Goal: Find contact information: Find contact information

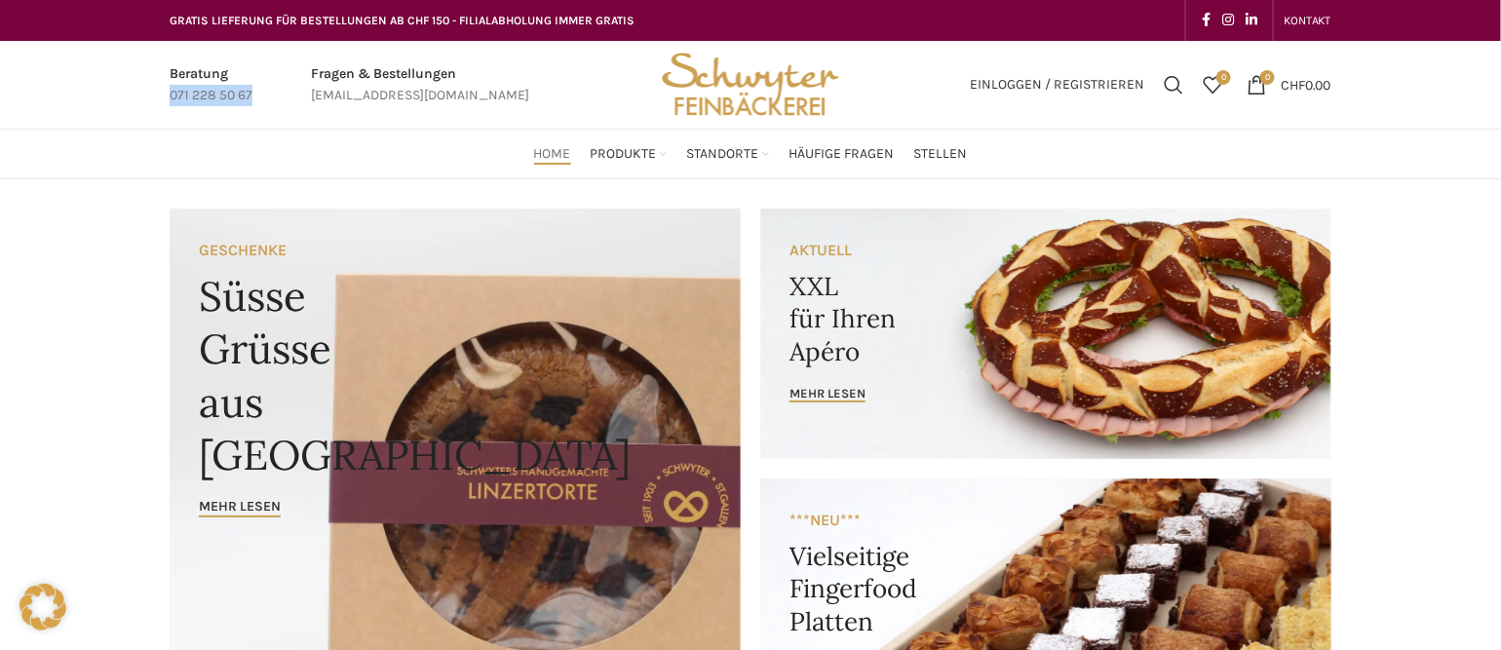
drag, startPoint x: 269, startPoint y: 97, endPoint x: 105, endPoint y: 96, distance: 163.7
click at [105, 96] on div "Beratung 071 228 50 67 Fragen & Bestellungen [EMAIL_ADDRESS][DOMAIN_NAME] Einlo…" at bounding box center [750, 85] width 1501 height 89
copy p "071 228 50 67"
click at [1296, 17] on span "KONTAKT" at bounding box center [1308, 21] width 48 height 14
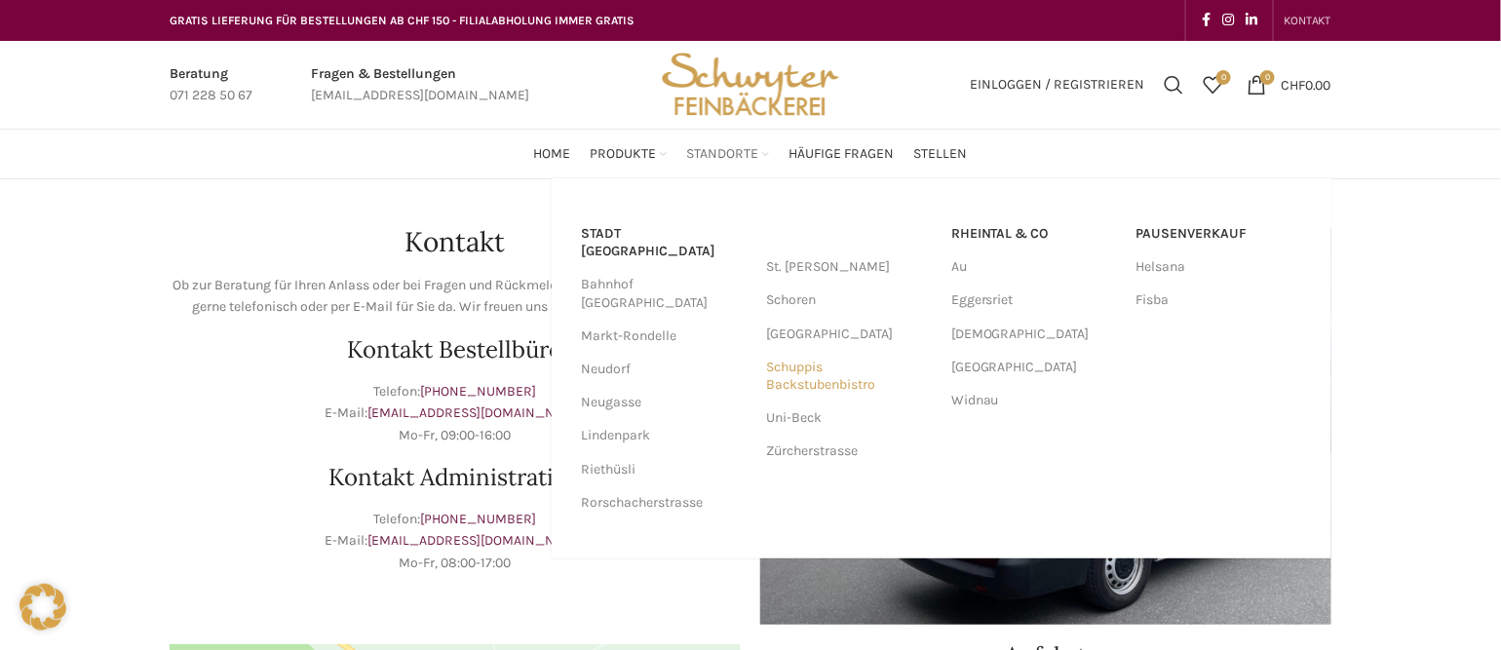
click at [836, 380] on link "Schuppis Backstubenbistro" at bounding box center [849, 376] width 166 height 51
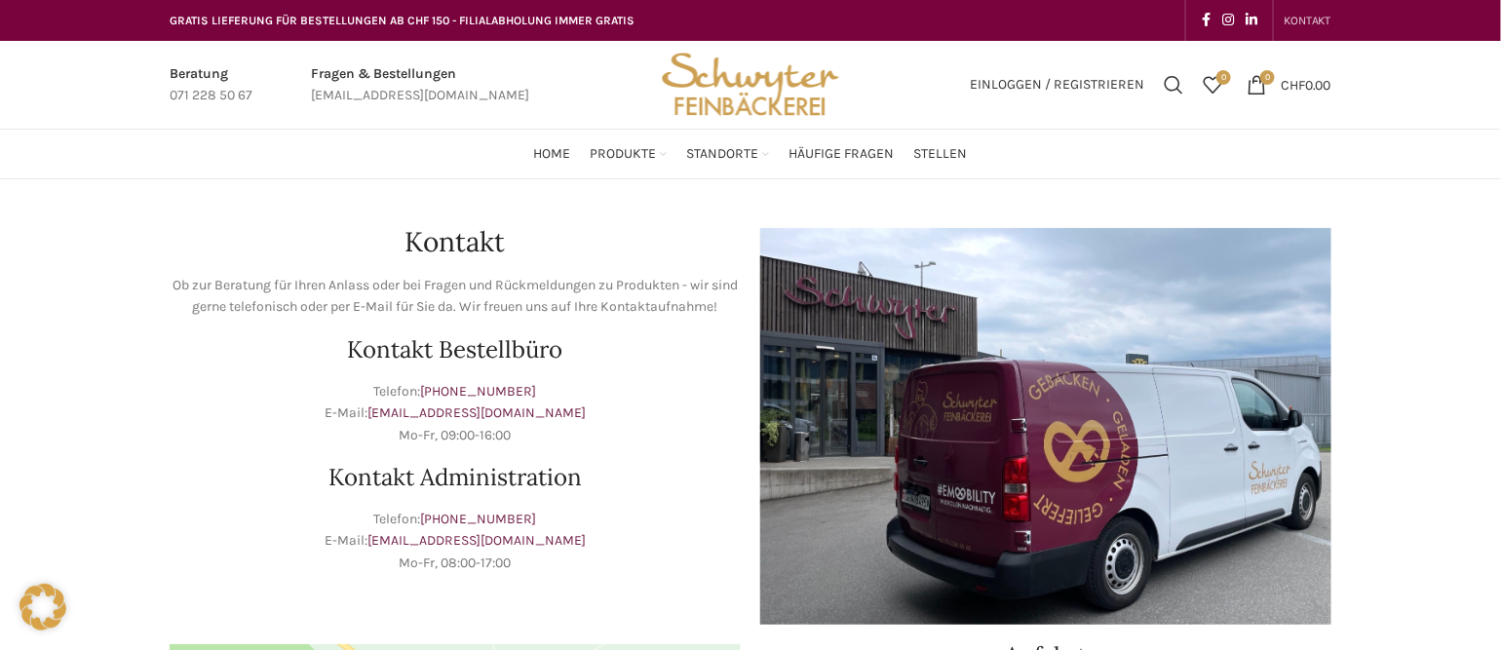
click at [1324, 24] on span "KONTAKT" at bounding box center [1308, 21] width 48 height 14
drag, startPoint x: 527, startPoint y: 435, endPoint x: 370, endPoint y: 431, distance: 157.0
click at [370, 431] on p "Telefon: +41 71 228 50 67 E-Mail: bestellungen@schwyter.com Mo-Fr, 09:00-16:00" at bounding box center [455, 413] width 571 height 65
drag, startPoint x: 370, startPoint y: 431, endPoint x: 347, endPoint y: 378, distance: 57.6
click at [347, 378] on div "Kontakt Ob zur Beratung für Ihren Anlass oder bei Fragen und Rückmeldungen zu P…" at bounding box center [455, 426] width 591 height 416
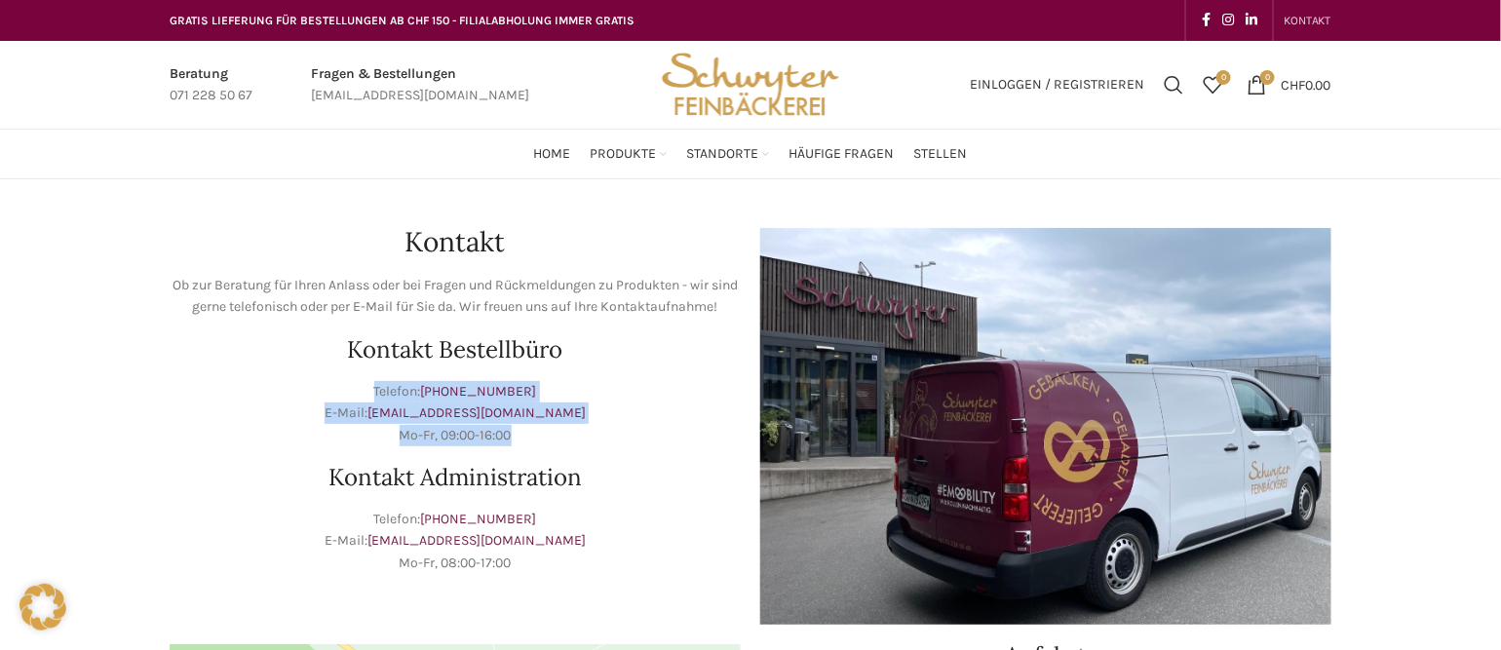
drag, startPoint x: 352, startPoint y: 377, endPoint x: 649, endPoint y: 444, distance: 304.8
click at [649, 444] on div "Kontakt Ob zur Beratung für Ihren Anlass oder bei Fragen und Rückmeldungen zu P…" at bounding box center [455, 426] width 591 height 416
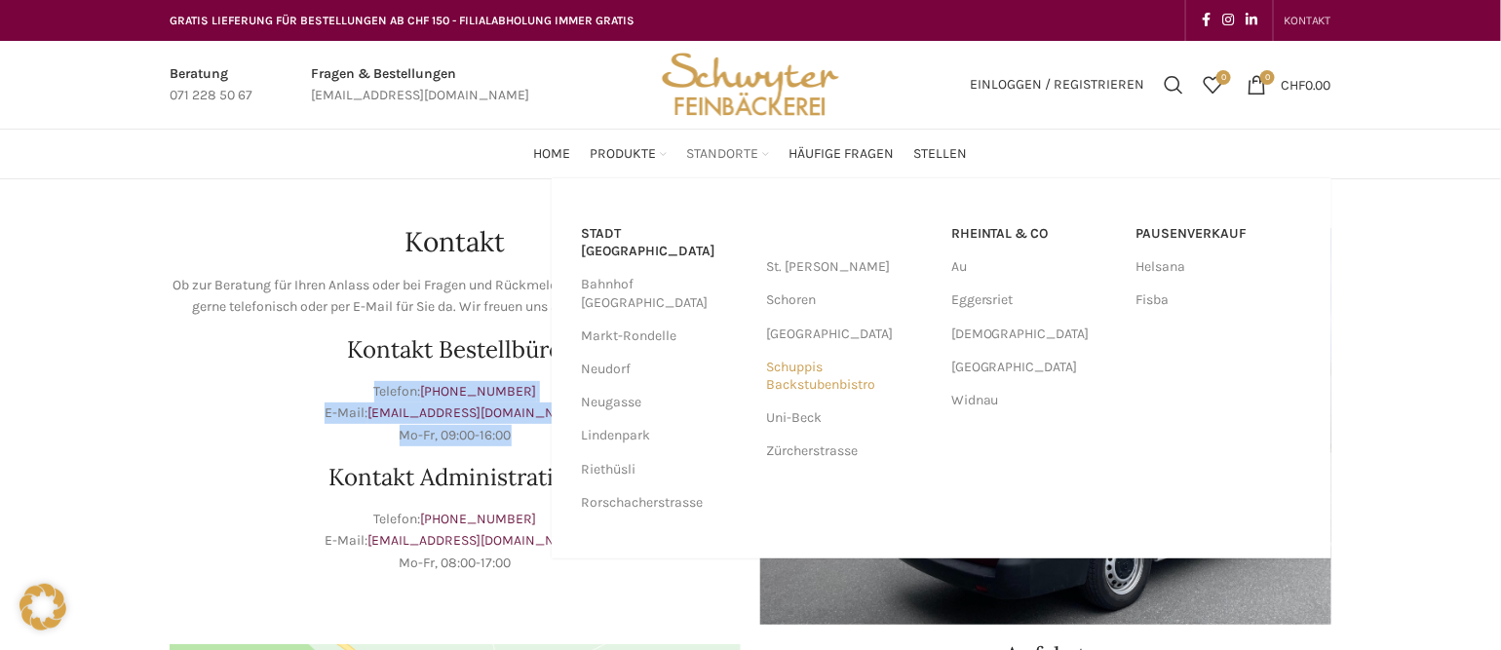
click at [796, 381] on link "Schuppis Backstubenbistro" at bounding box center [849, 376] width 166 height 51
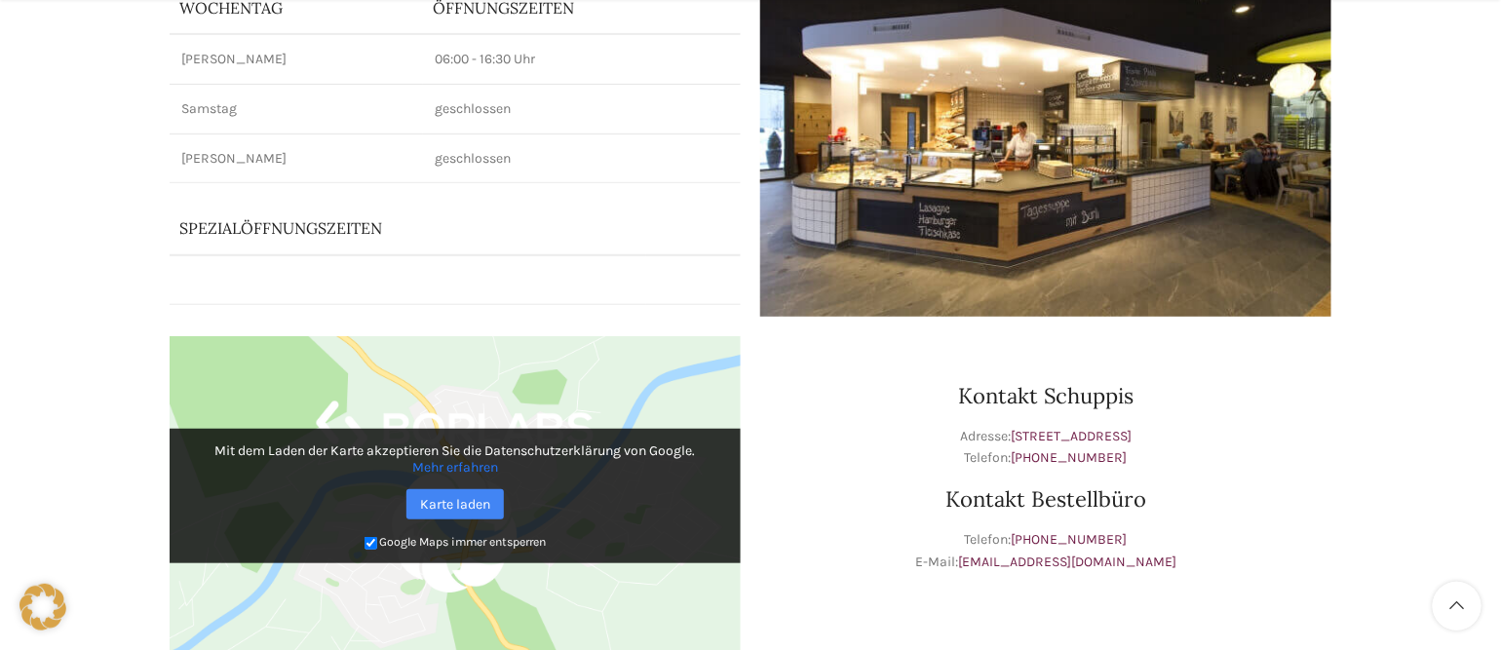
scroll to position [390, 0]
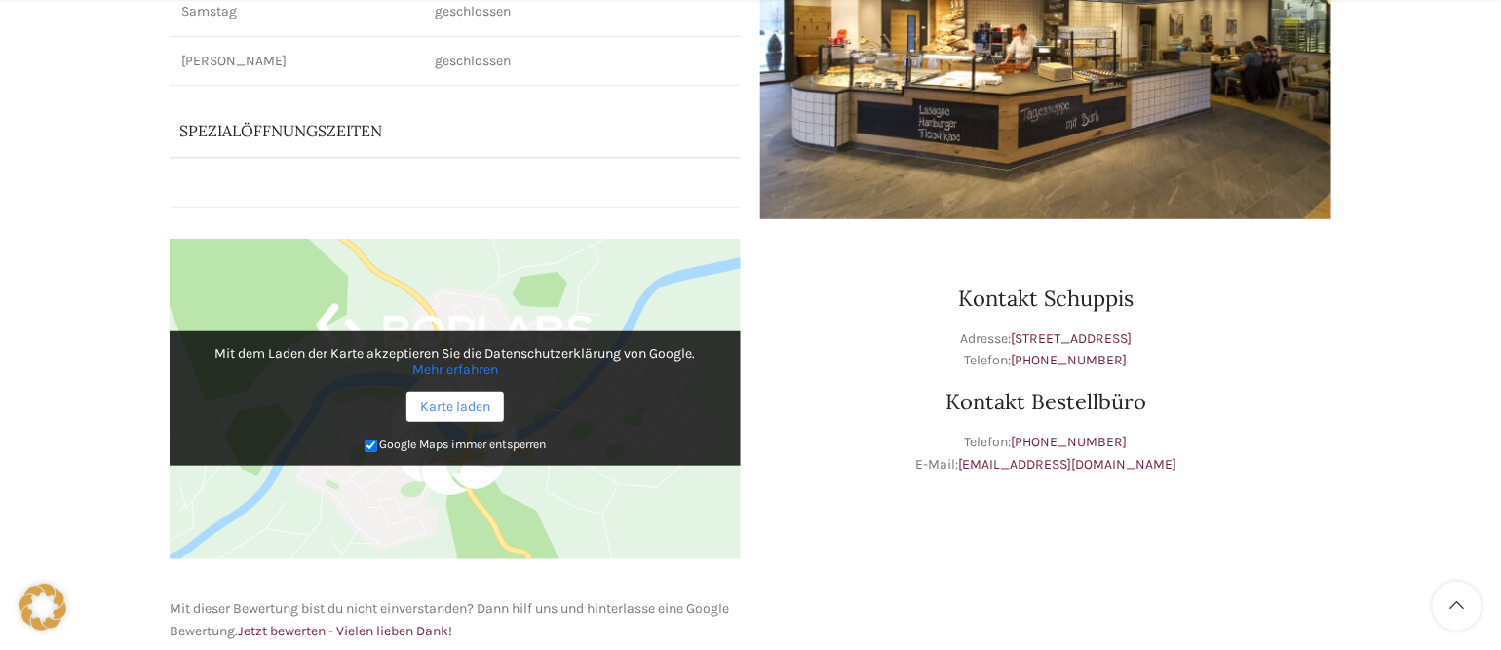
click at [496, 410] on link "Karte laden" at bounding box center [454, 407] width 97 height 30
